Goal: Navigation & Orientation: Understand site structure

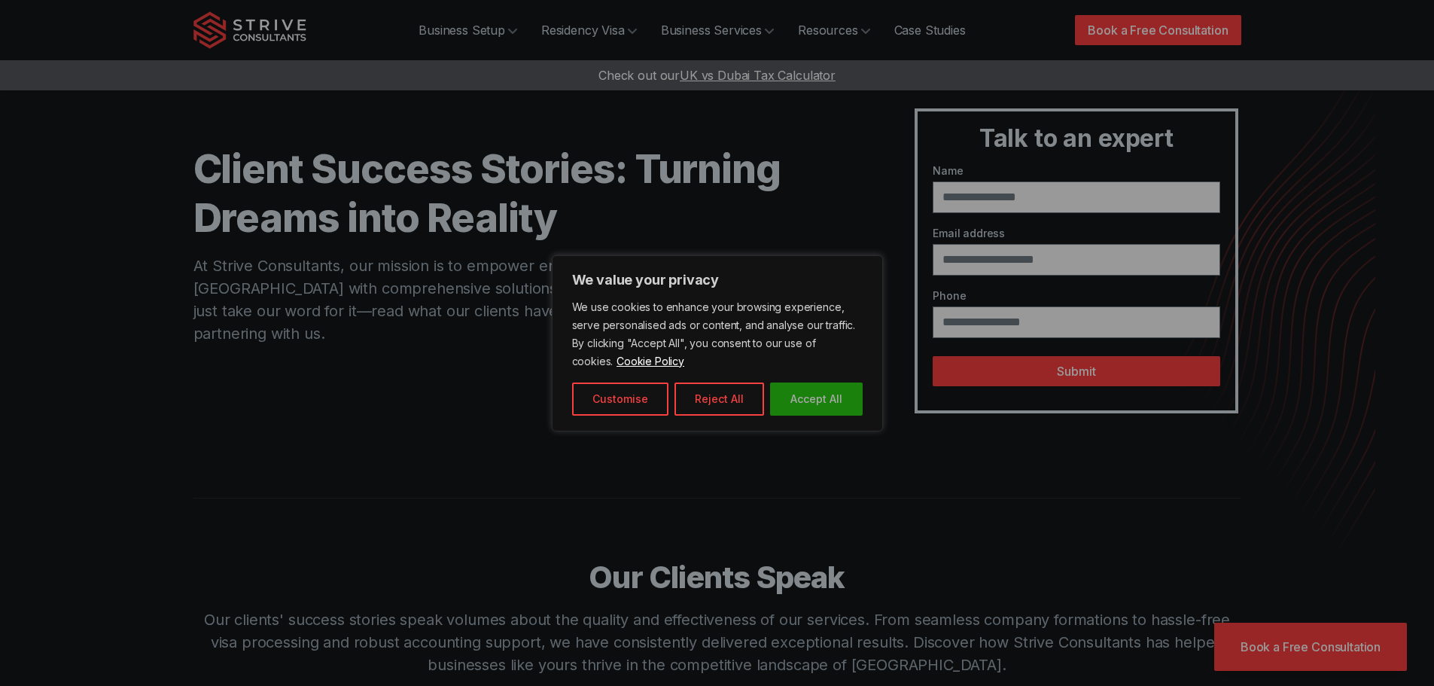
click at [804, 401] on button "Accept All" at bounding box center [816, 398] width 93 height 33
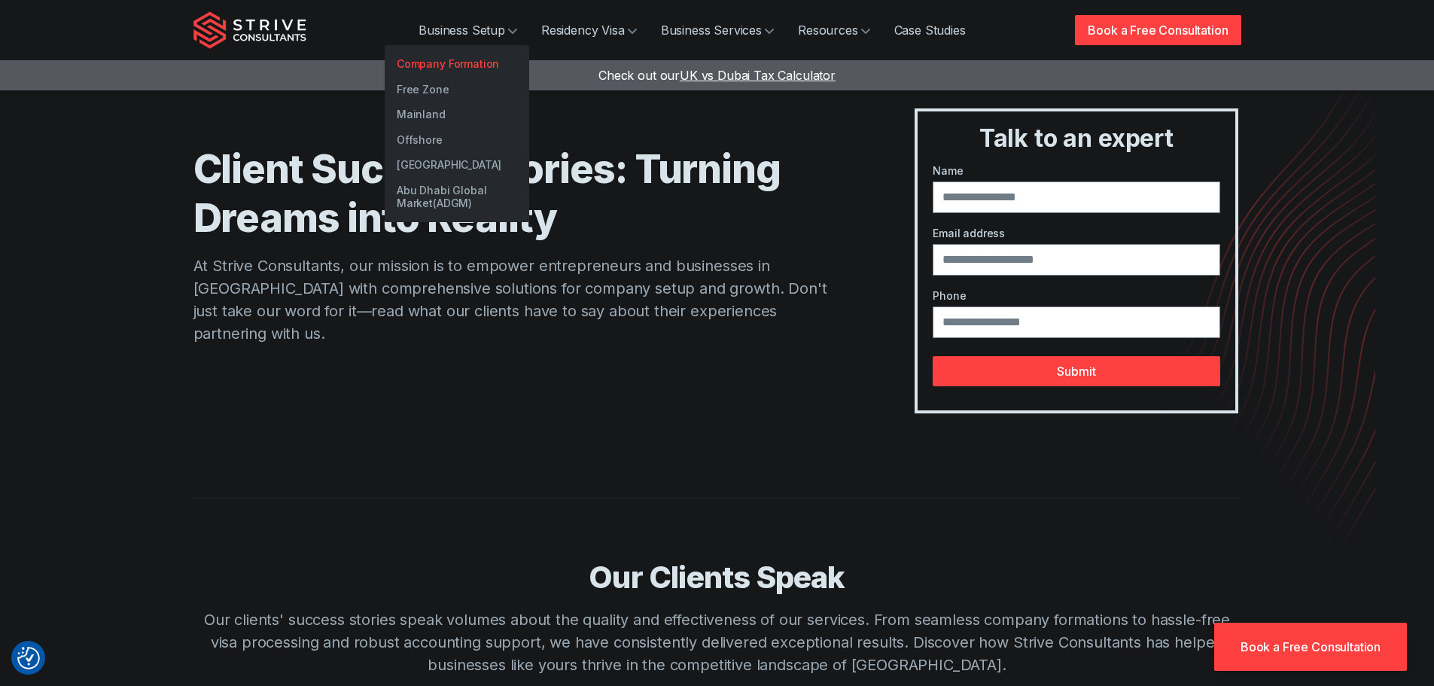
click at [468, 63] on link "Company Formation" at bounding box center [457, 64] width 145 height 26
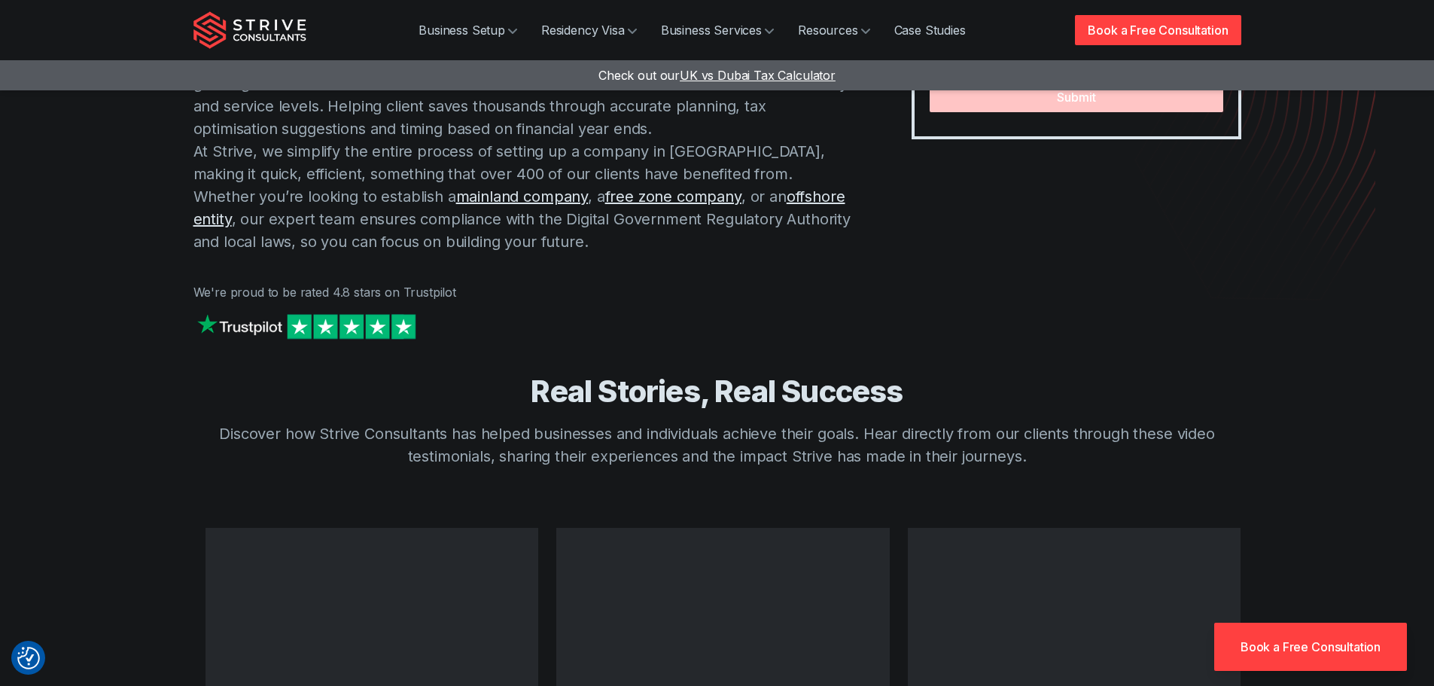
scroll to position [226, 0]
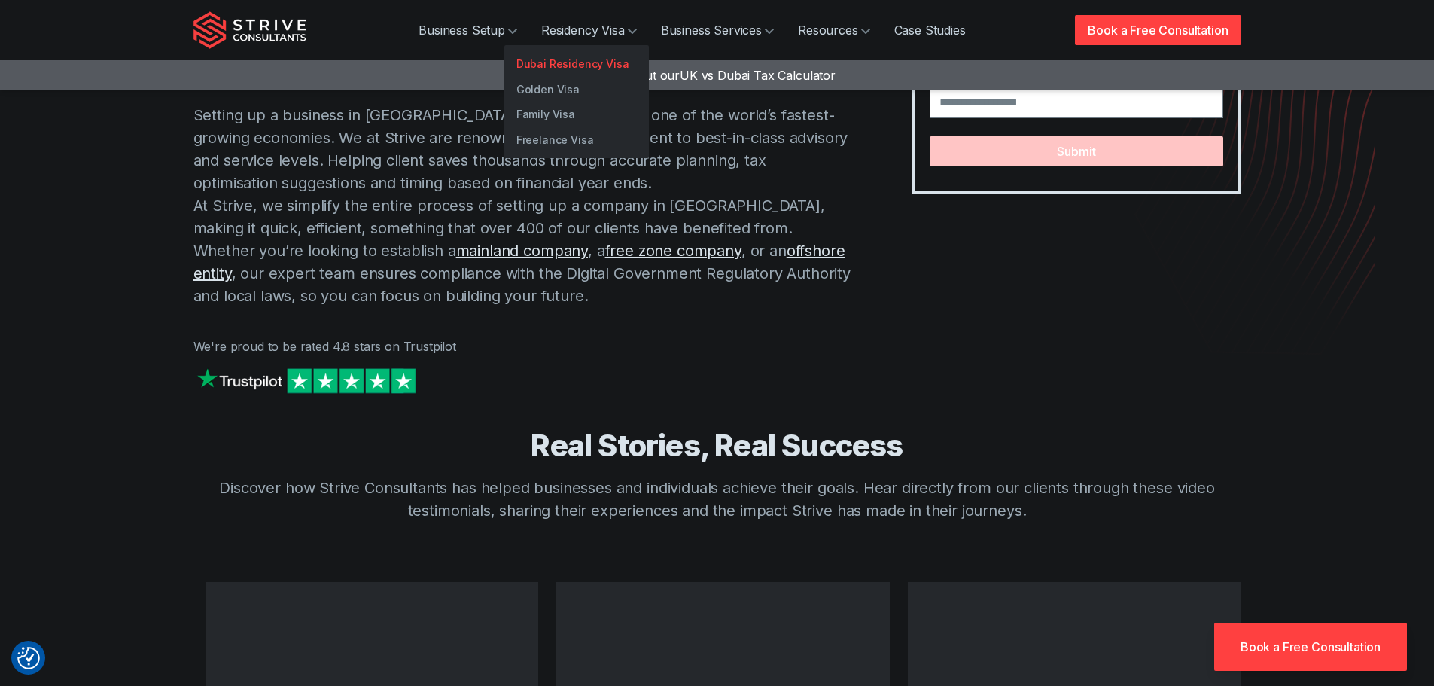
click at [587, 66] on link "Dubai Residency Visa" at bounding box center [576, 64] width 145 height 26
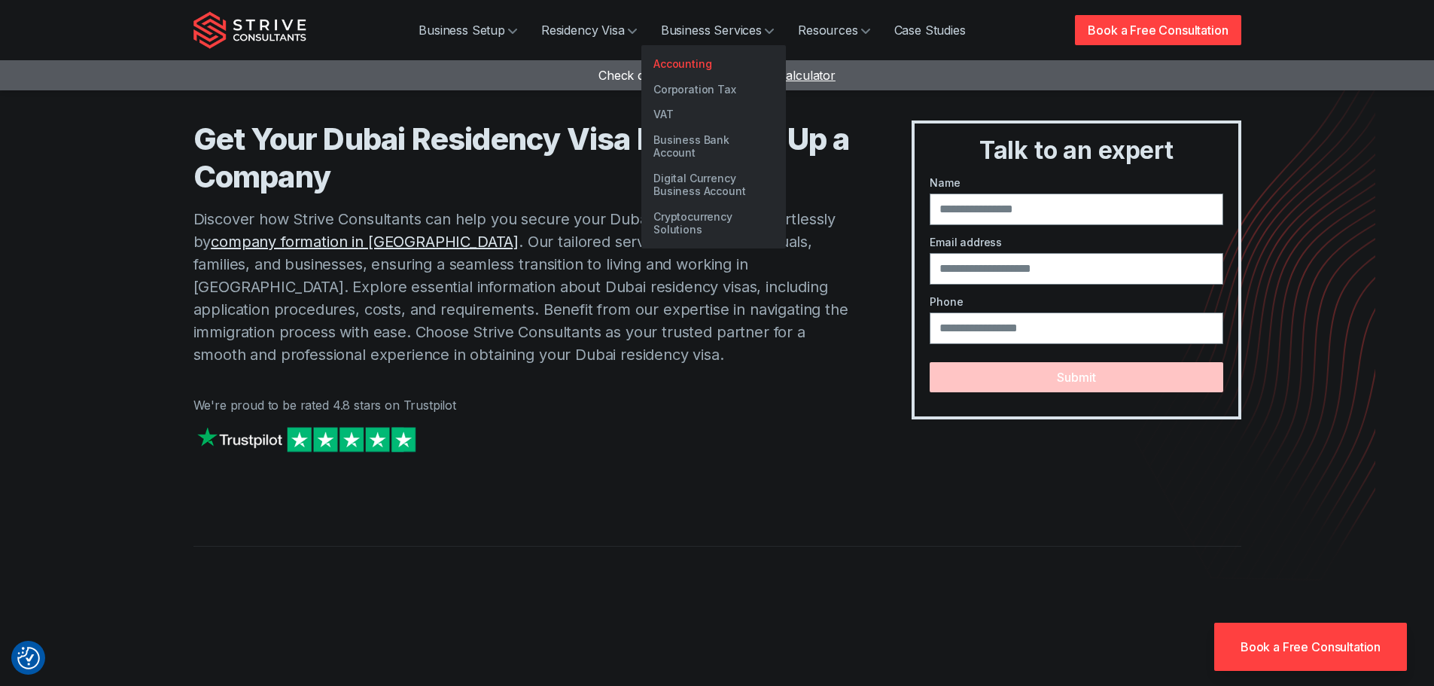
click at [709, 60] on link "Accounting" at bounding box center [713, 64] width 145 height 26
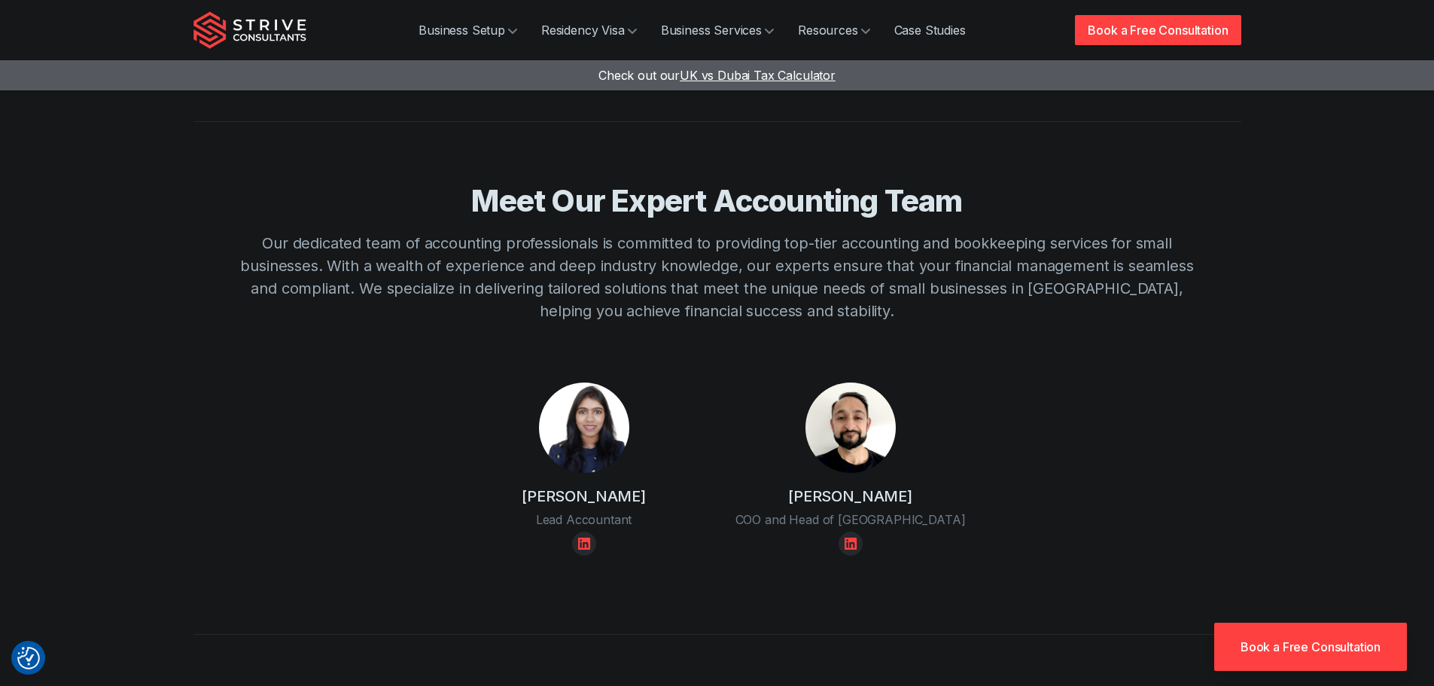
scroll to position [2409, 0]
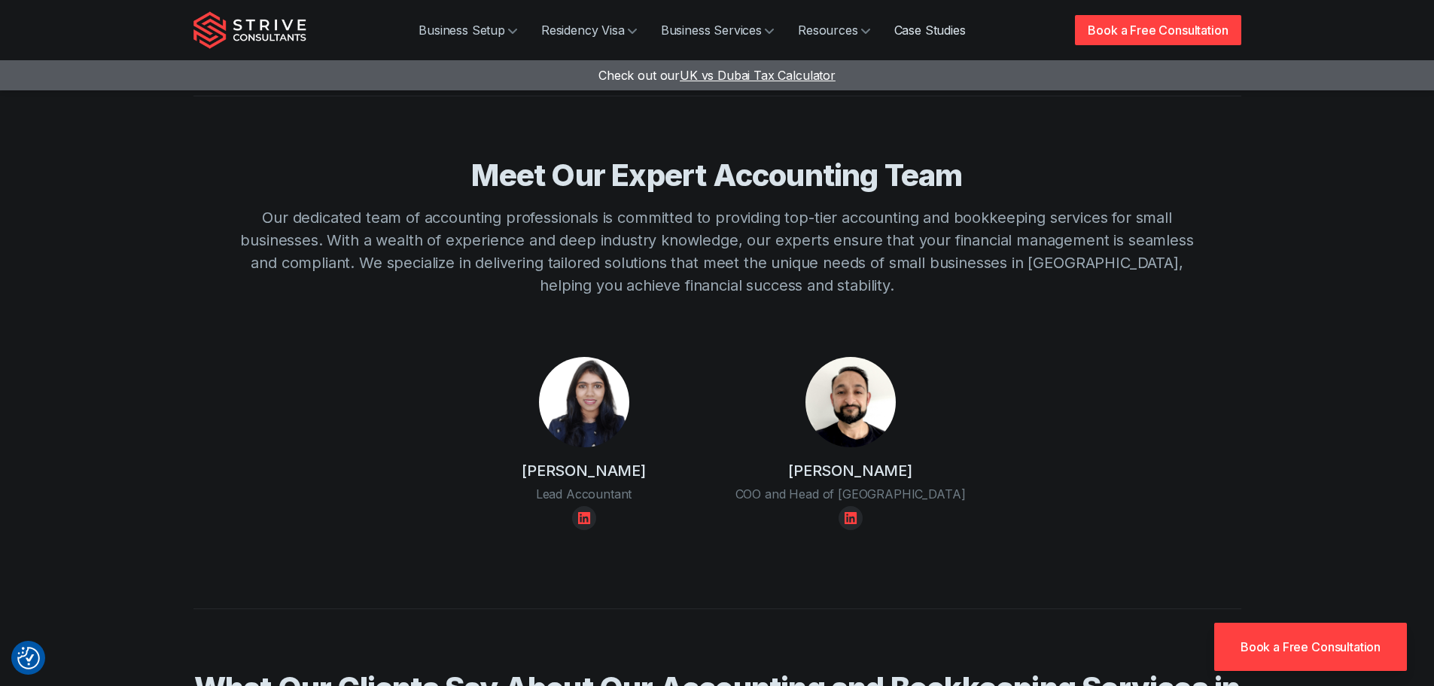
click at [916, 38] on link "Case Studies" at bounding box center [930, 30] width 96 height 30
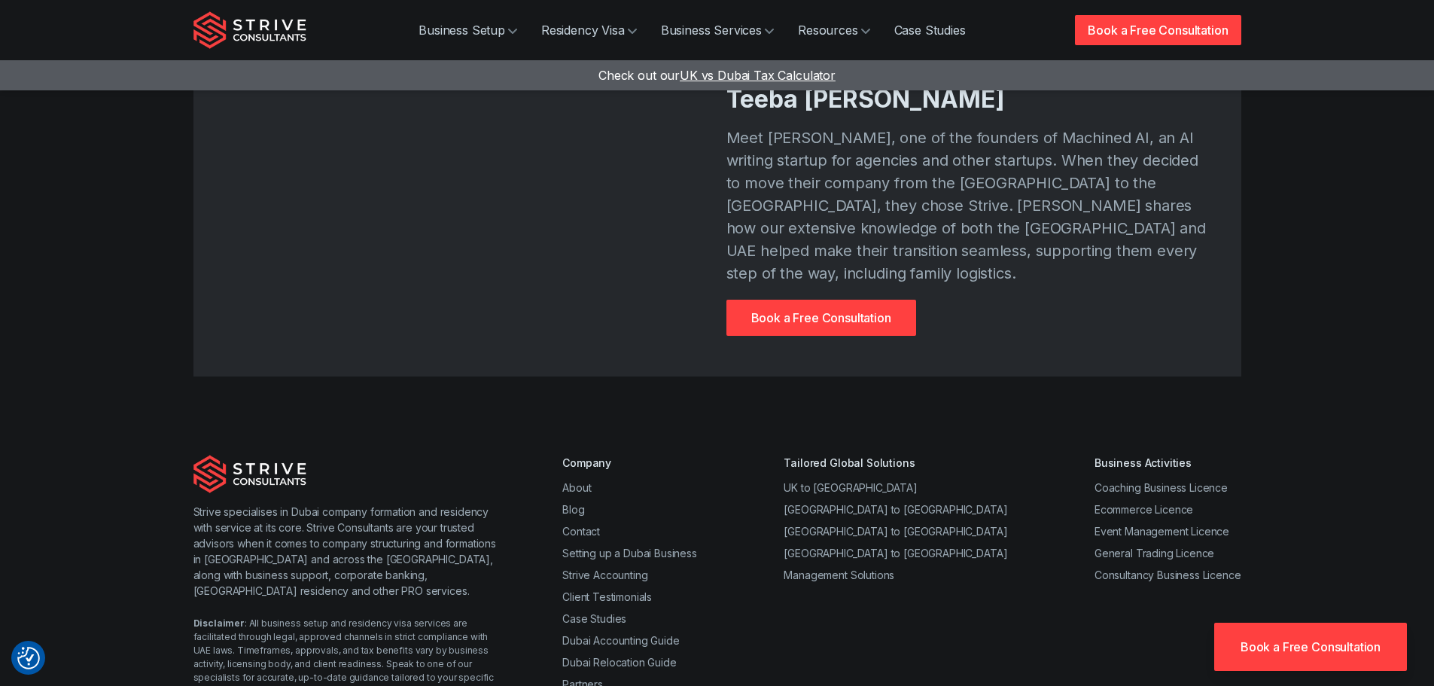
scroll to position [2560, 0]
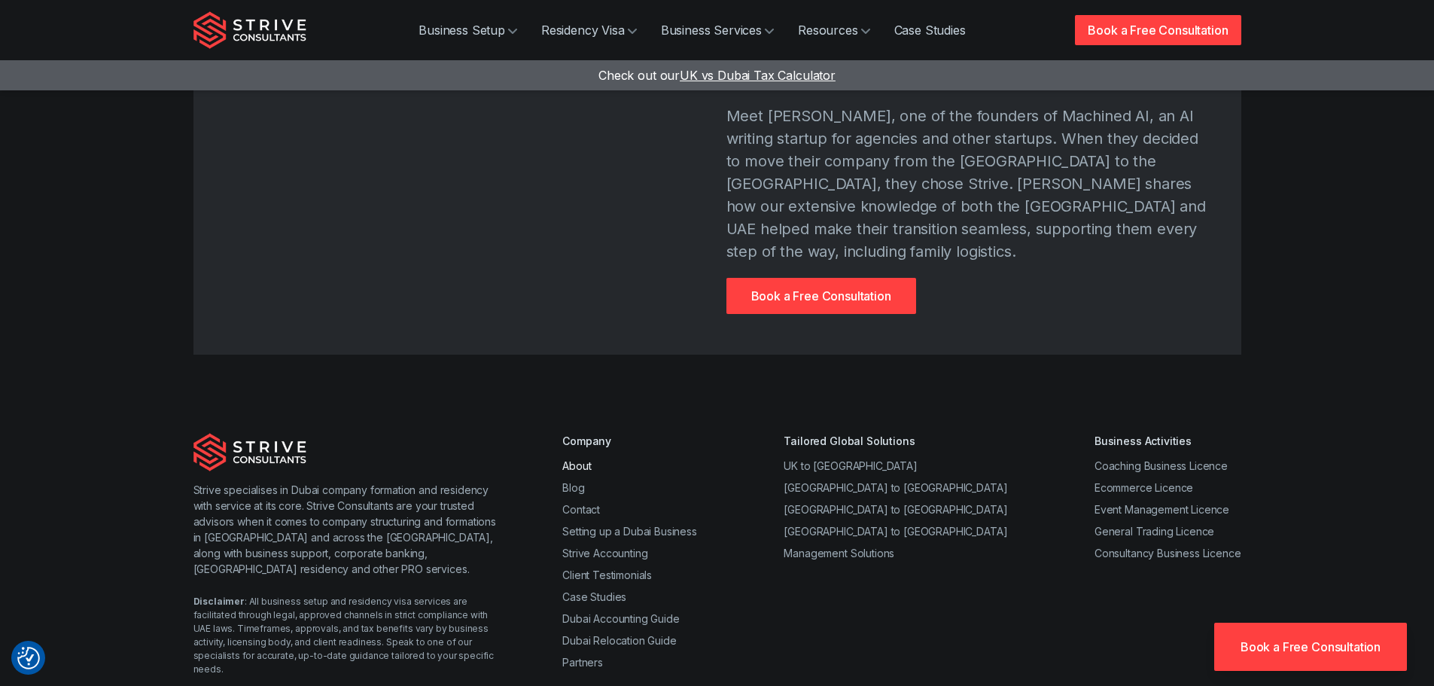
click at [586, 459] on link "About" at bounding box center [576, 465] width 29 height 13
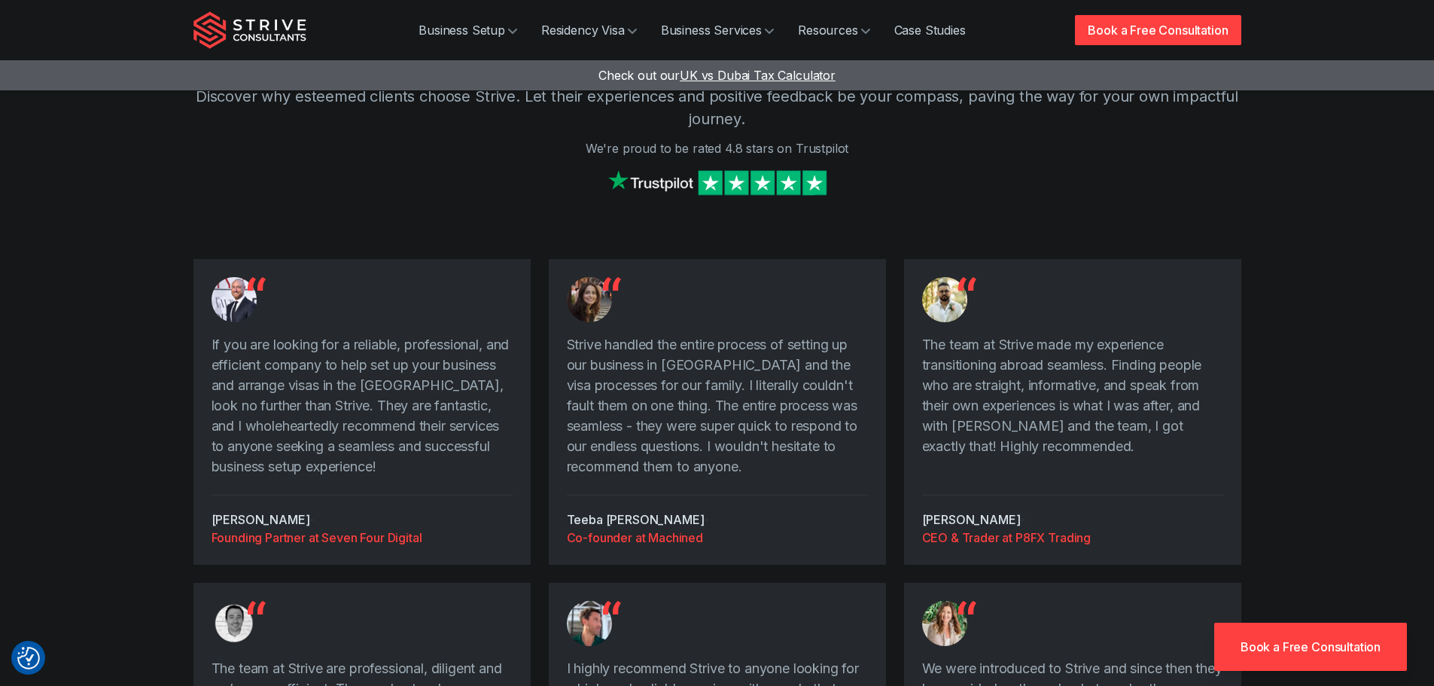
scroll to position [2108, 0]
